Goal: Information Seeking & Learning: Learn about a topic

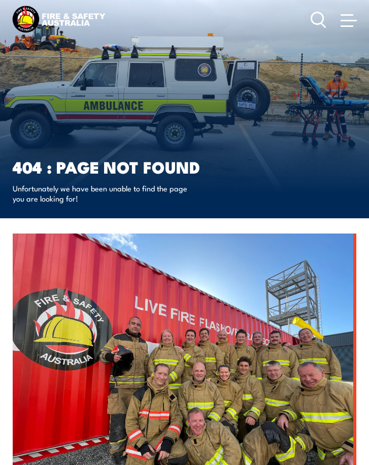
click at [347, 22] on span at bounding box center [349, 19] width 16 height 11
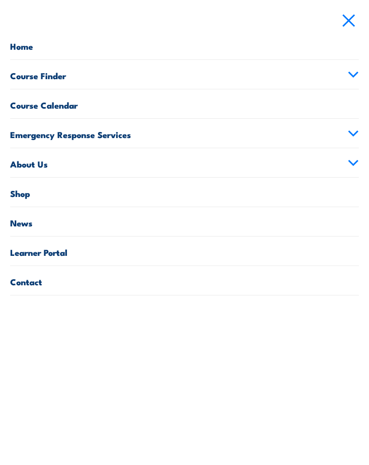
click at [221, 77] on link "Course Finder" at bounding box center [184, 74] width 349 height 29
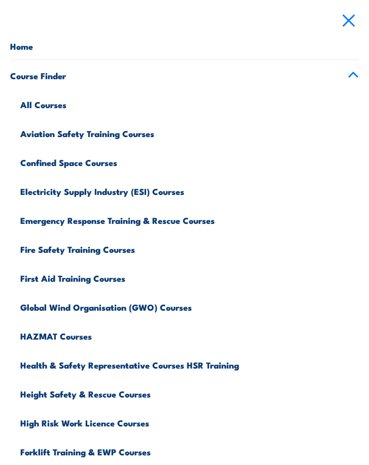
click at [55, 106] on link "All Courses" at bounding box center [189, 103] width 338 height 29
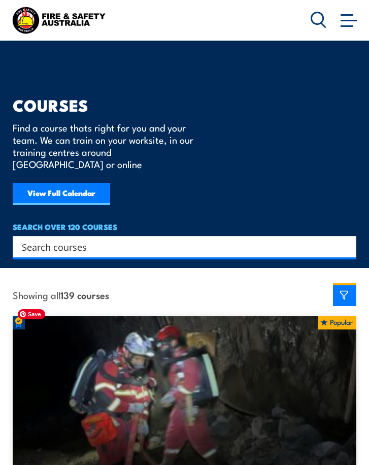
scroll to position [51, 0]
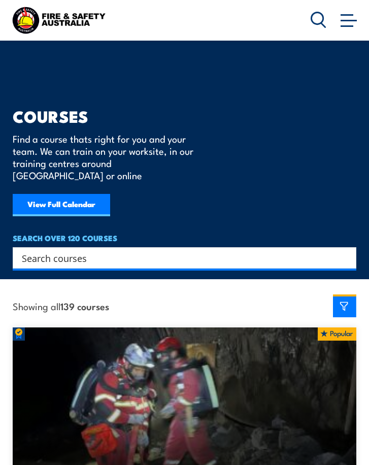
click at [343, 25] on span at bounding box center [347, 26] width 13 height 2
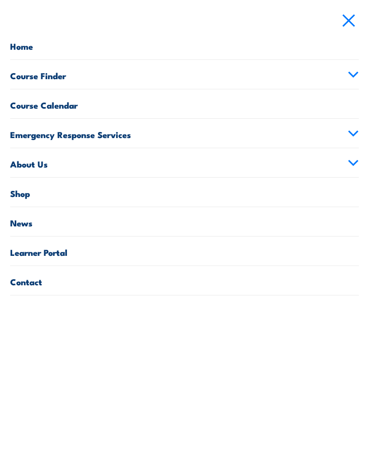
click at [60, 76] on link "Course Finder" at bounding box center [184, 74] width 349 height 29
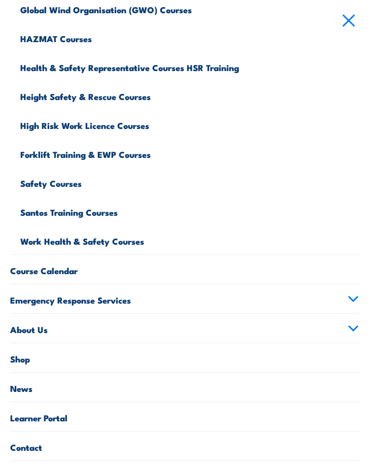
scroll to position [309, 0]
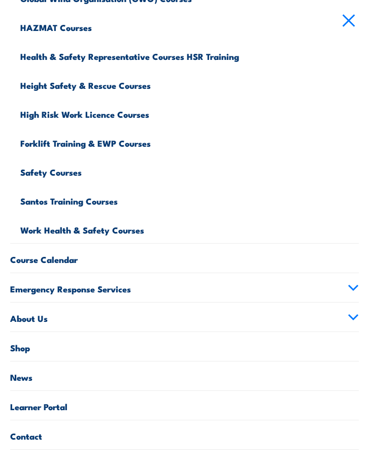
click at [89, 229] on link "Work Health & Safety Courses" at bounding box center [189, 228] width 338 height 29
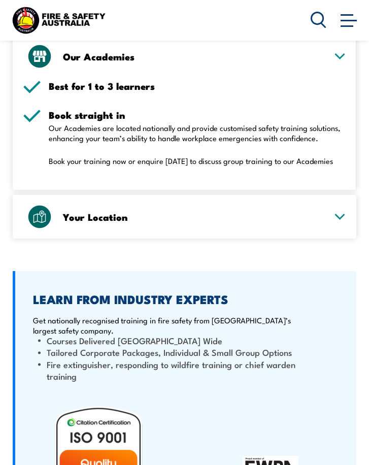
scroll to position [1827, 0]
